Goal: Task Accomplishment & Management: Manage account settings

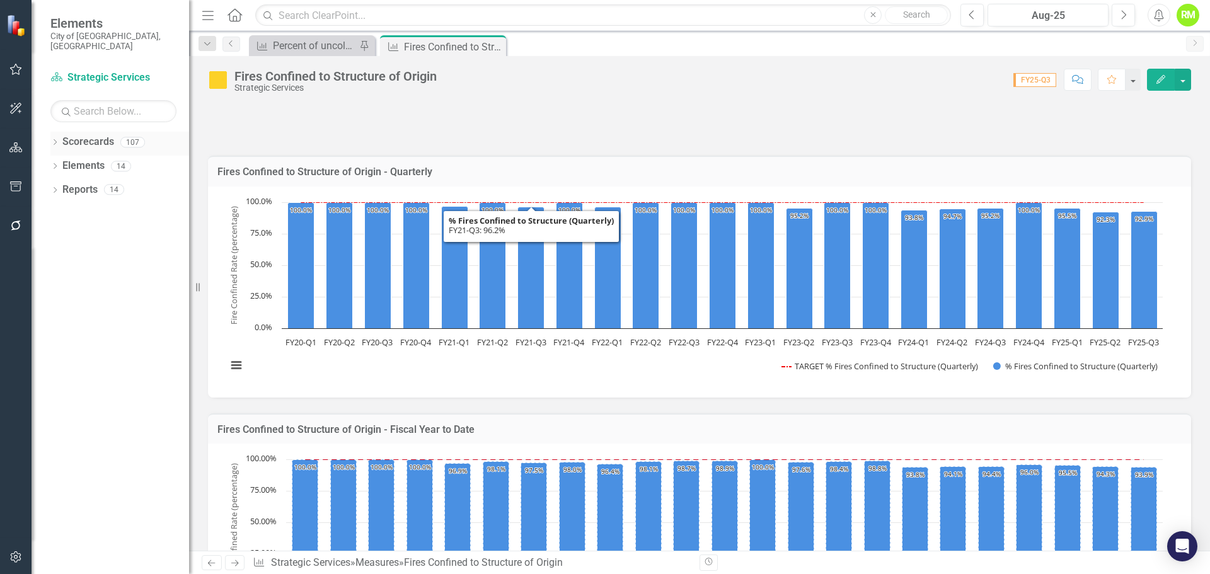
click at [56, 140] on icon "Dropdown" at bounding box center [54, 143] width 9 height 7
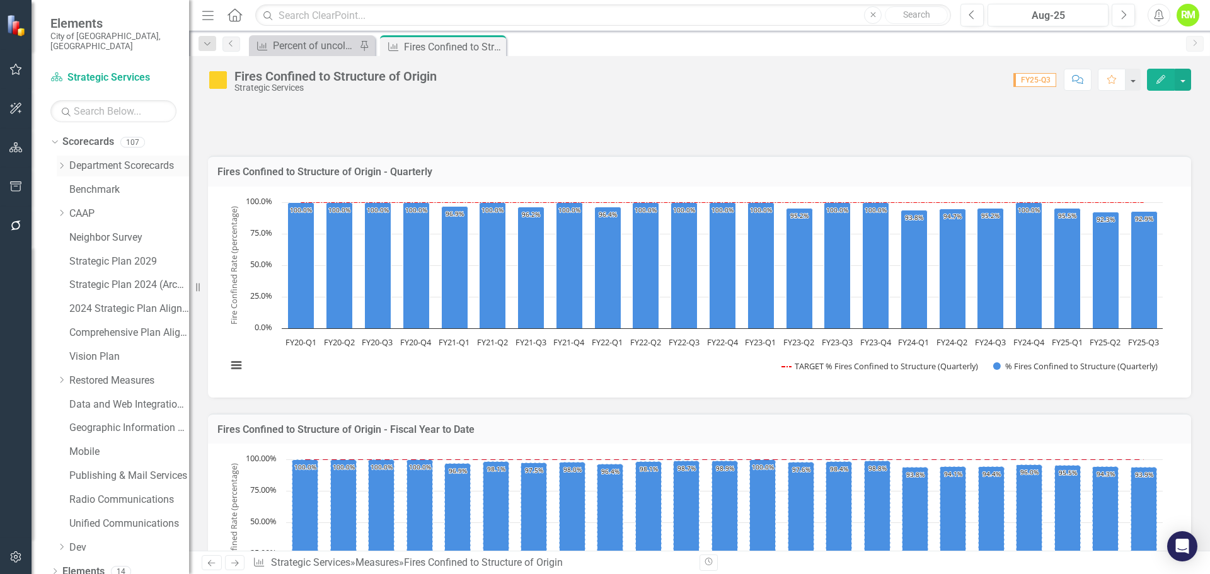
click at [61, 156] on div "Dropdown Department Scorecards" at bounding box center [123, 166] width 132 height 21
click at [60, 162] on icon "Dropdown" at bounding box center [61, 166] width 9 height 8
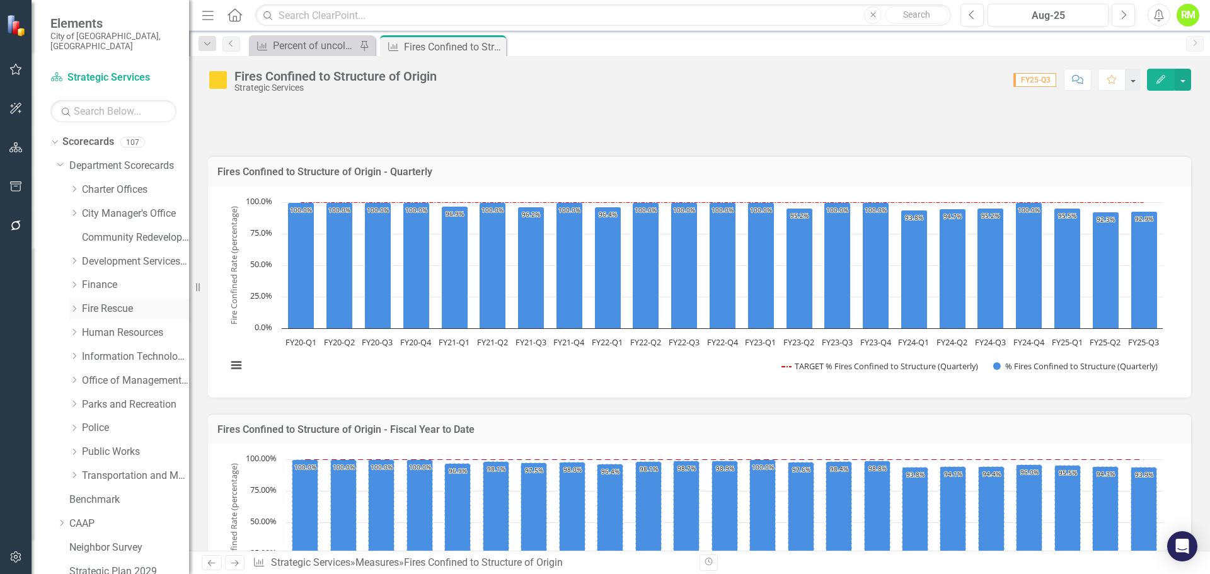
click at [70, 305] on icon "Dropdown" at bounding box center [73, 309] width 9 height 8
click at [104, 302] on link "Fire Rescue" at bounding box center [135, 309] width 107 height 14
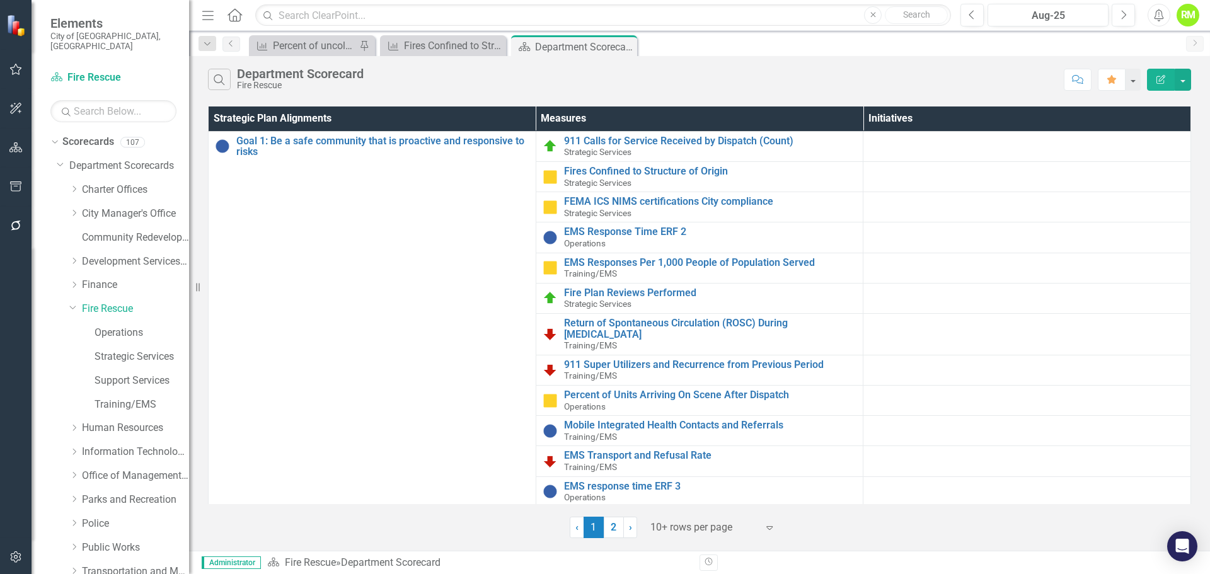
click at [676, 527] on div at bounding box center [703, 527] width 107 height 17
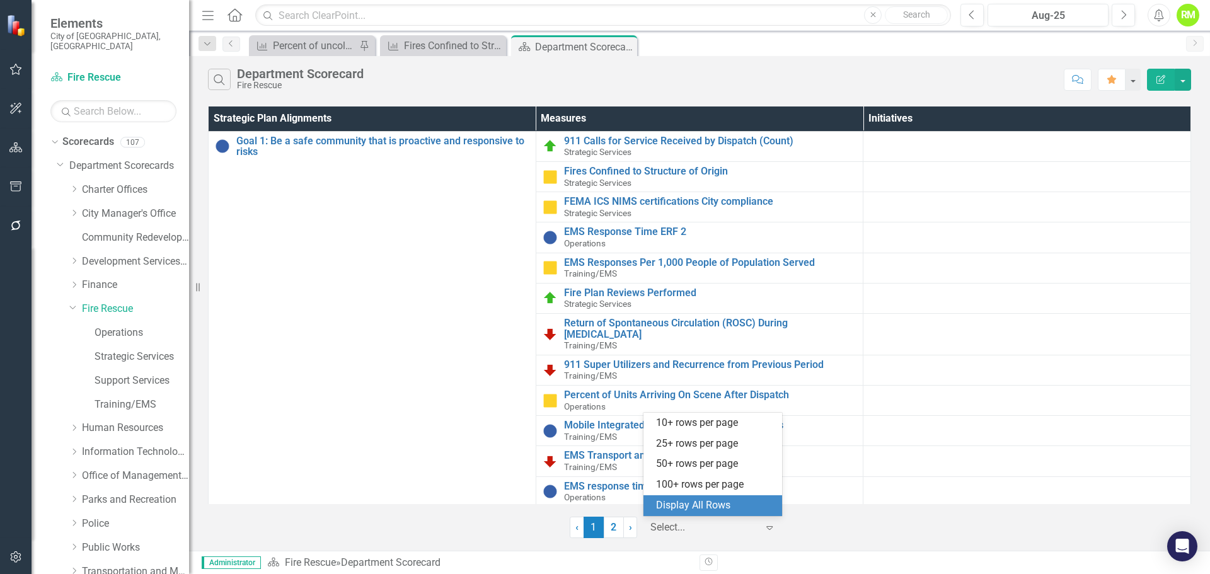
click at [681, 506] on div "Display All Rows" at bounding box center [715, 505] width 118 height 14
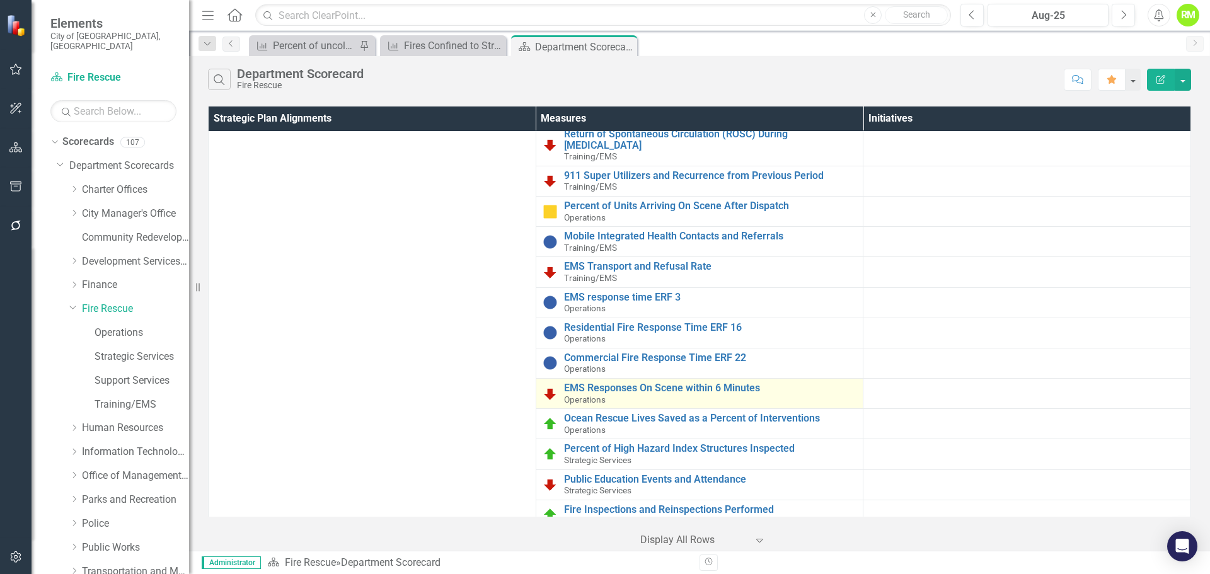
scroll to position [252, 0]
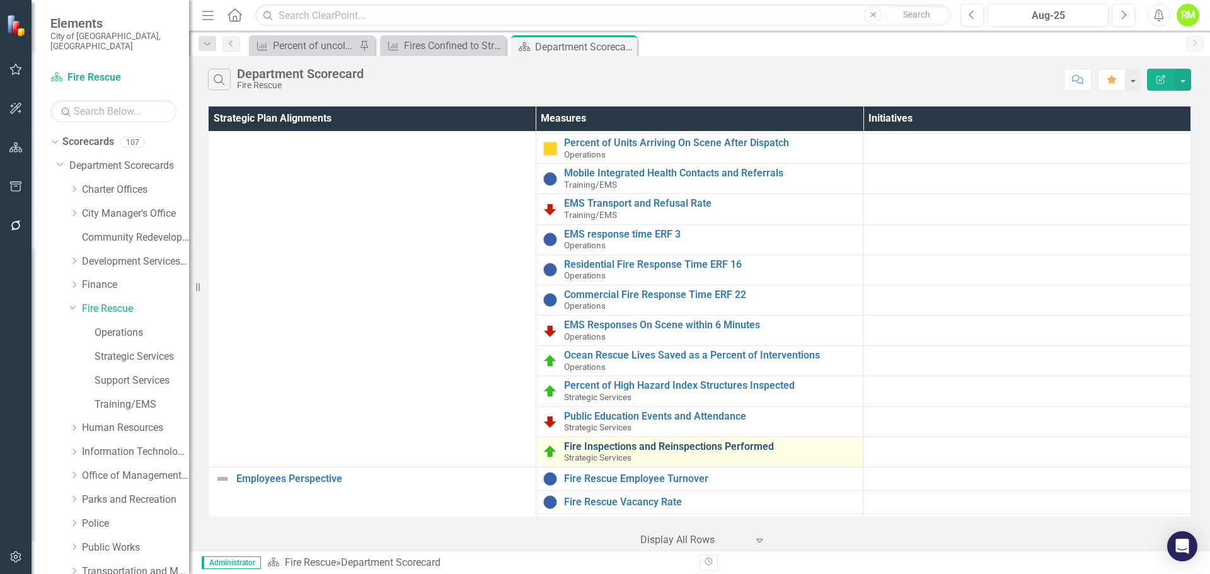
click at [636, 446] on link "Fire Inspections and Reinspections Performed" at bounding box center [710, 446] width 293 height 11
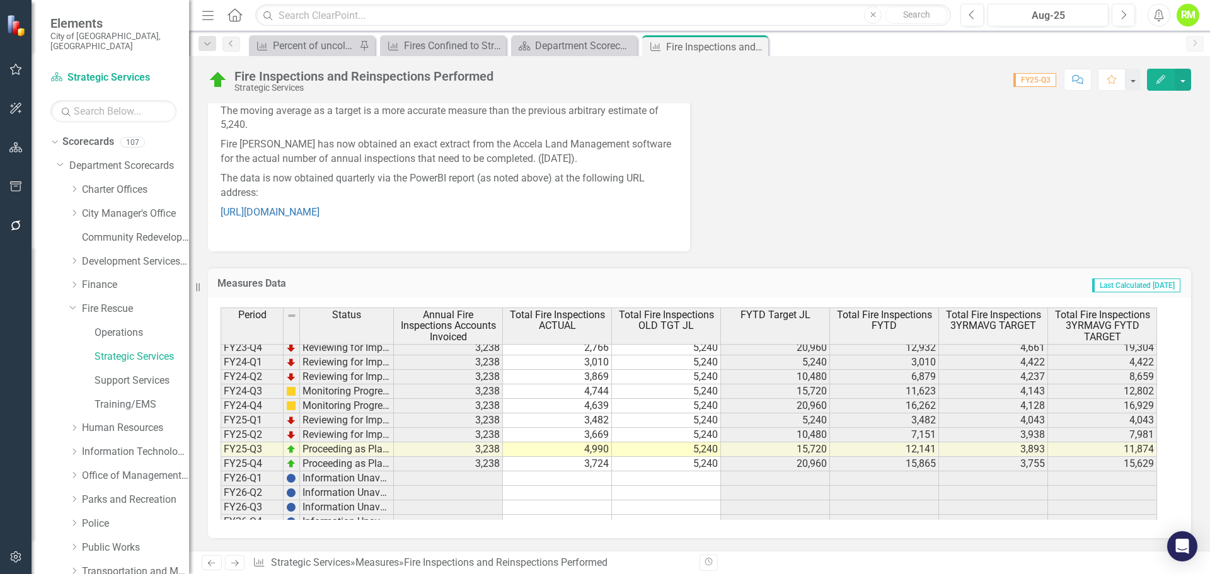
scroll to position [173, 0]
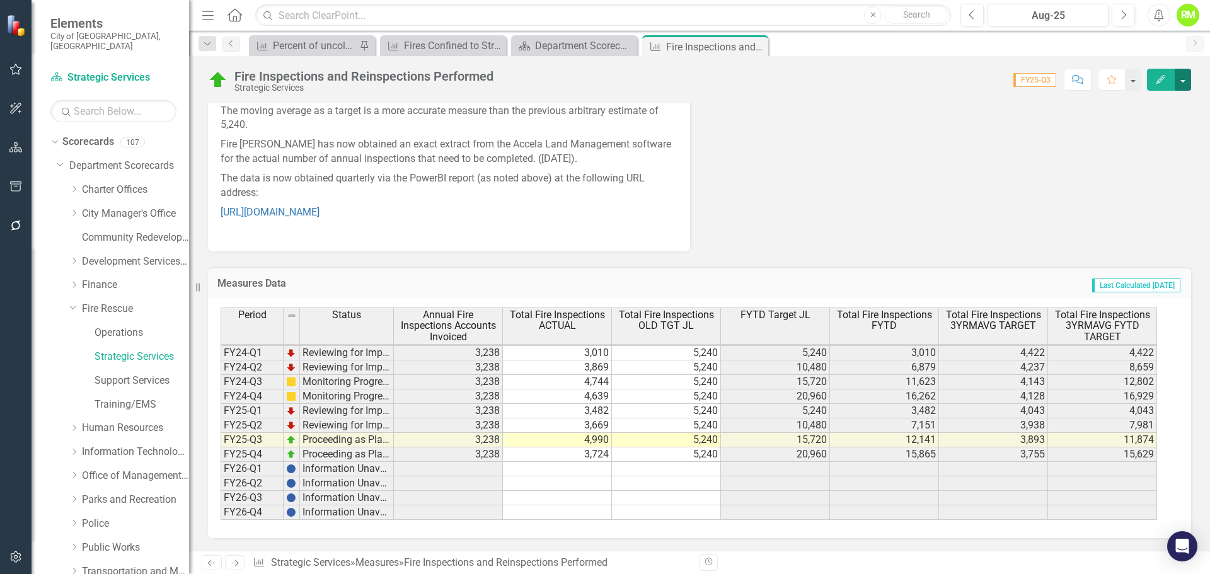
click at [1183, 81] on button "button" at bounding box center [1183, 80] width 16 height 22
click at [1115, 106] on link "Edit Edit Measures" at bounding box center [1126, 102] width 128 height 23
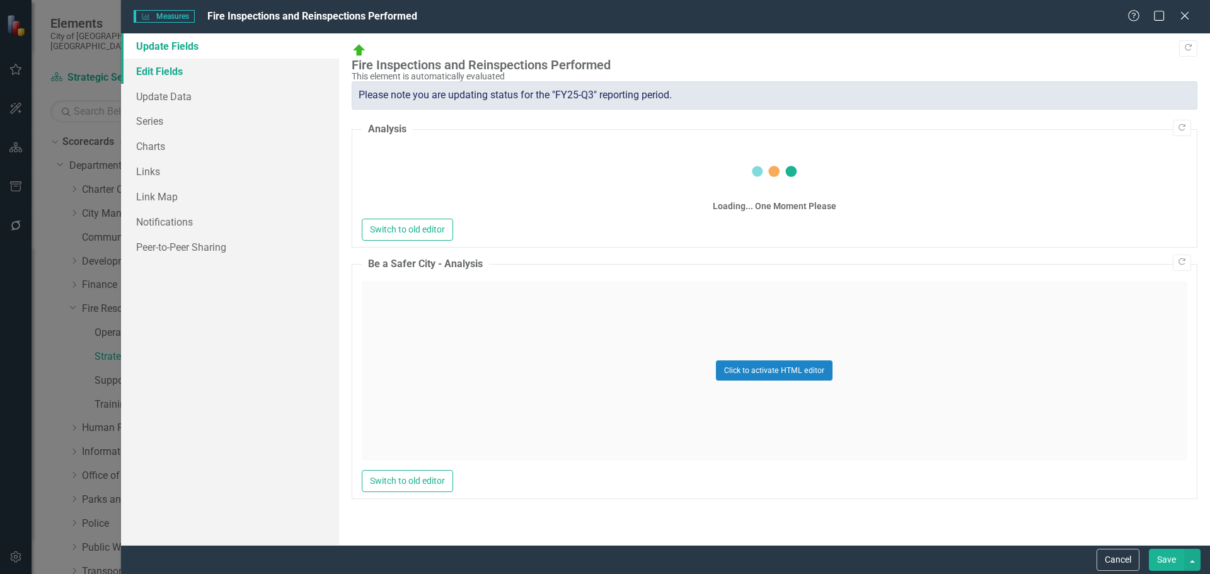
click at [160, 70] on link "Edit Fields" at bounding box center [230, 71] width 218 height 25
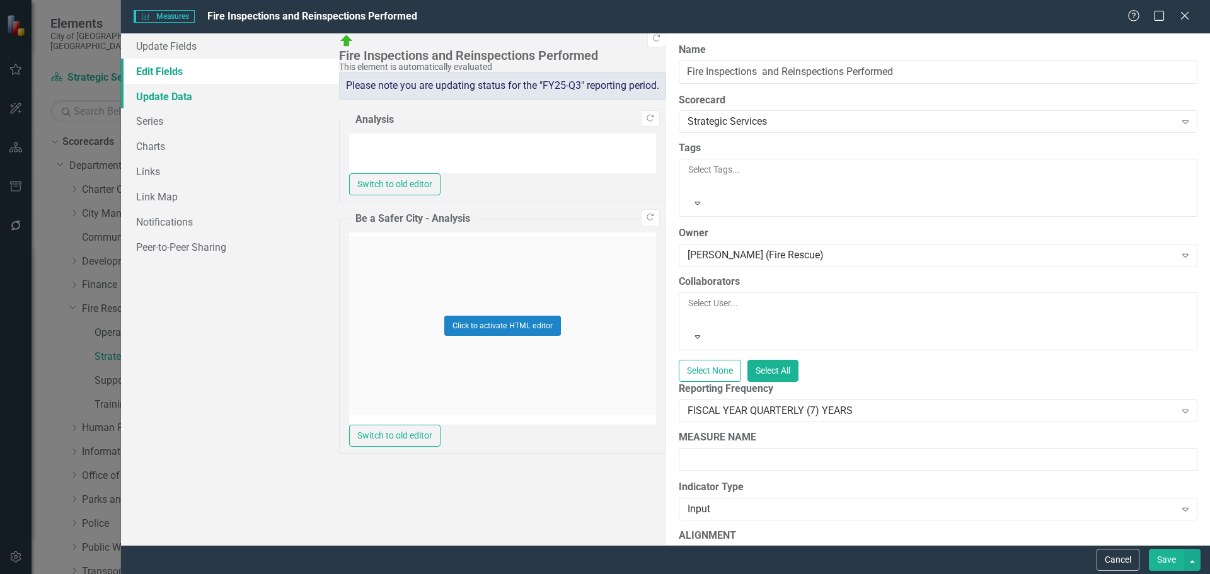
click at [154, 99] on link "Update Data" at bounding box center [230, 96] width 218 height 25
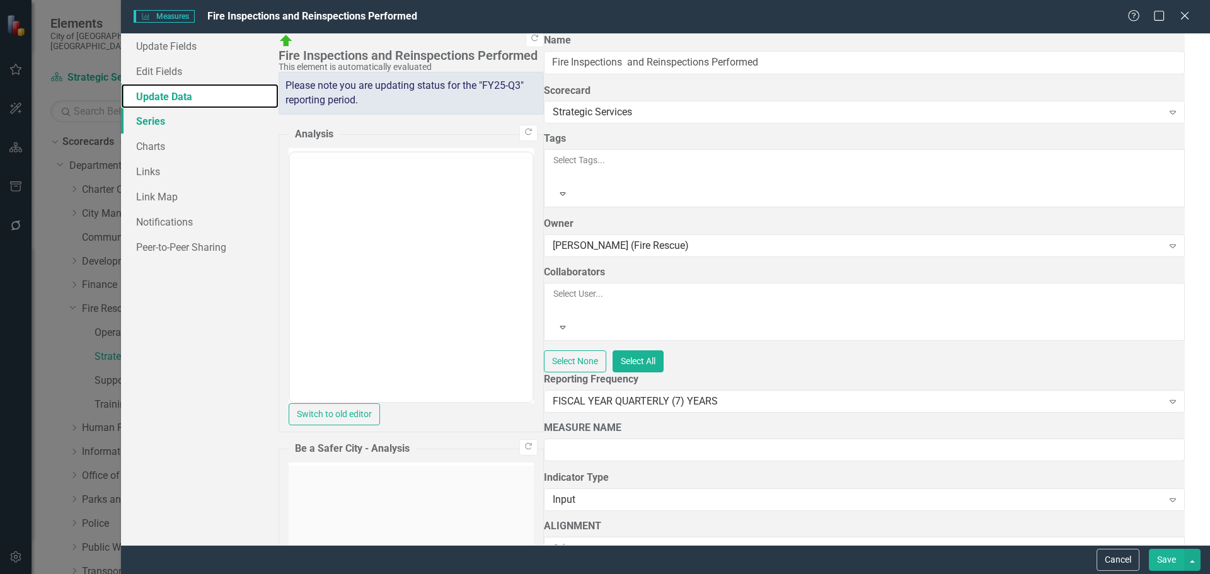
scroll to position [0, 0]
click at [154, 124] on link "Series" at bounding box center [200, 120] width 158 height 25
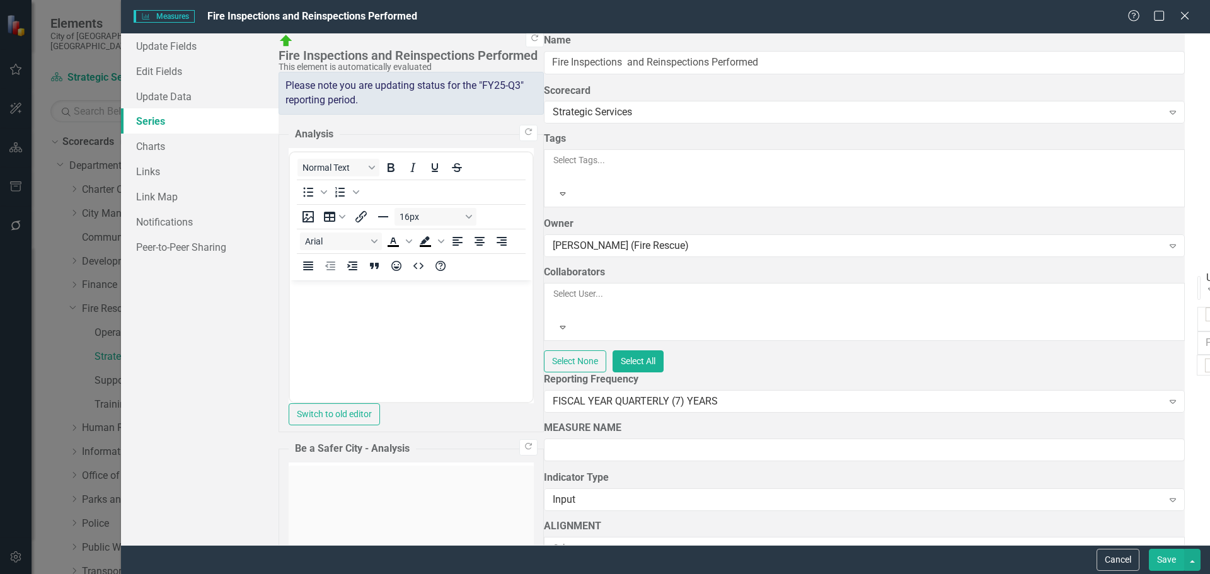
checkbox input "false"
click at [1120, 563] on button "Cancel" at bounding box center [1117, 560] width 43 height 22
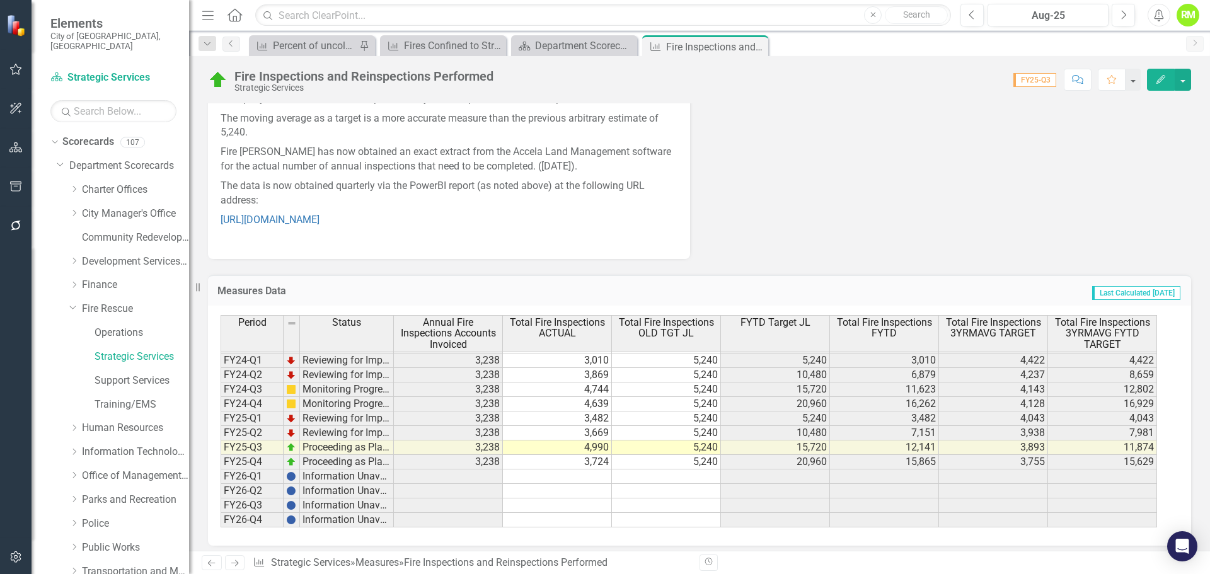
scroll to position [1363, 0]
